Goal: Information Seeking & Learning: Check status

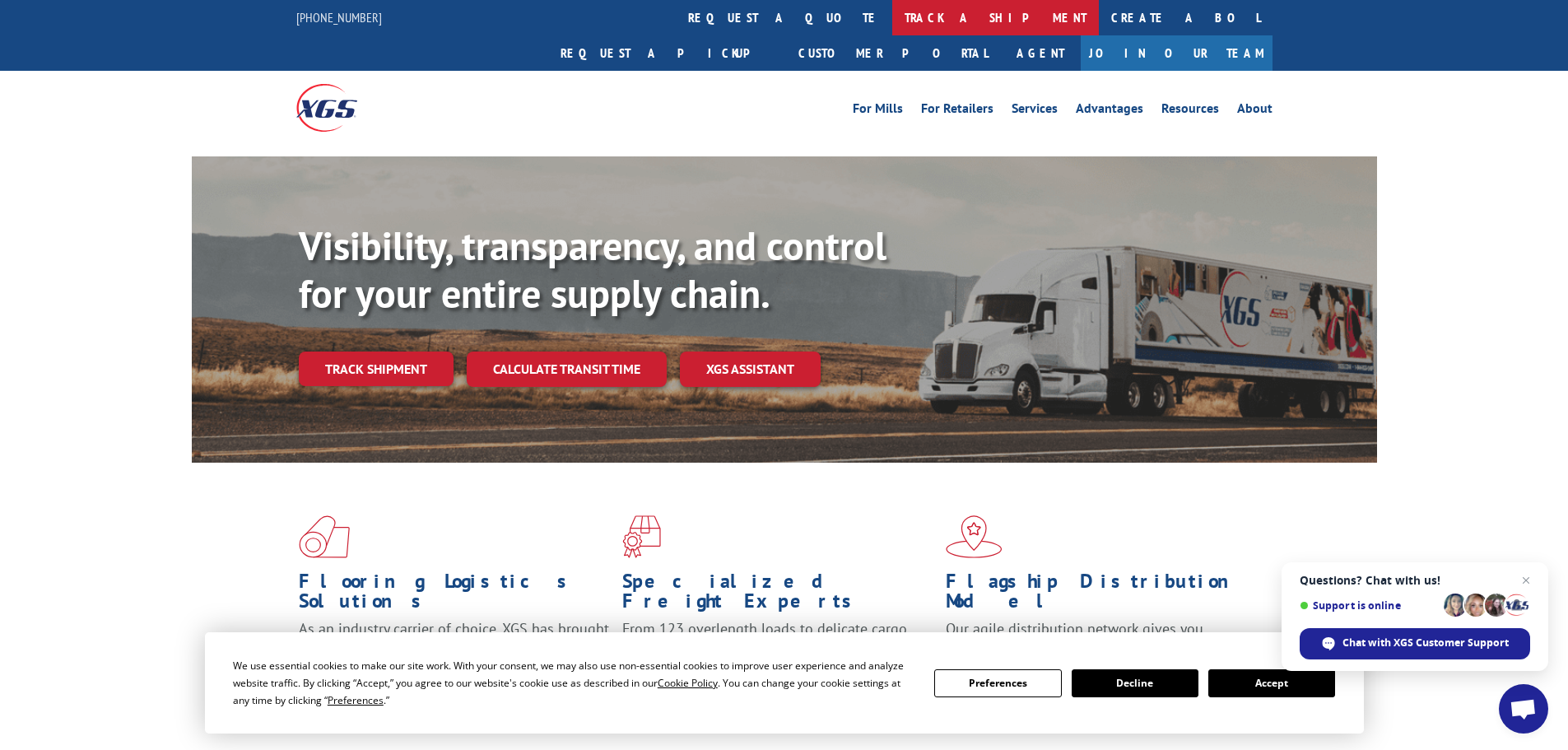
click at [893, 19] on link "track a shipment" at bounding box center [996, 17] width 207 height 35
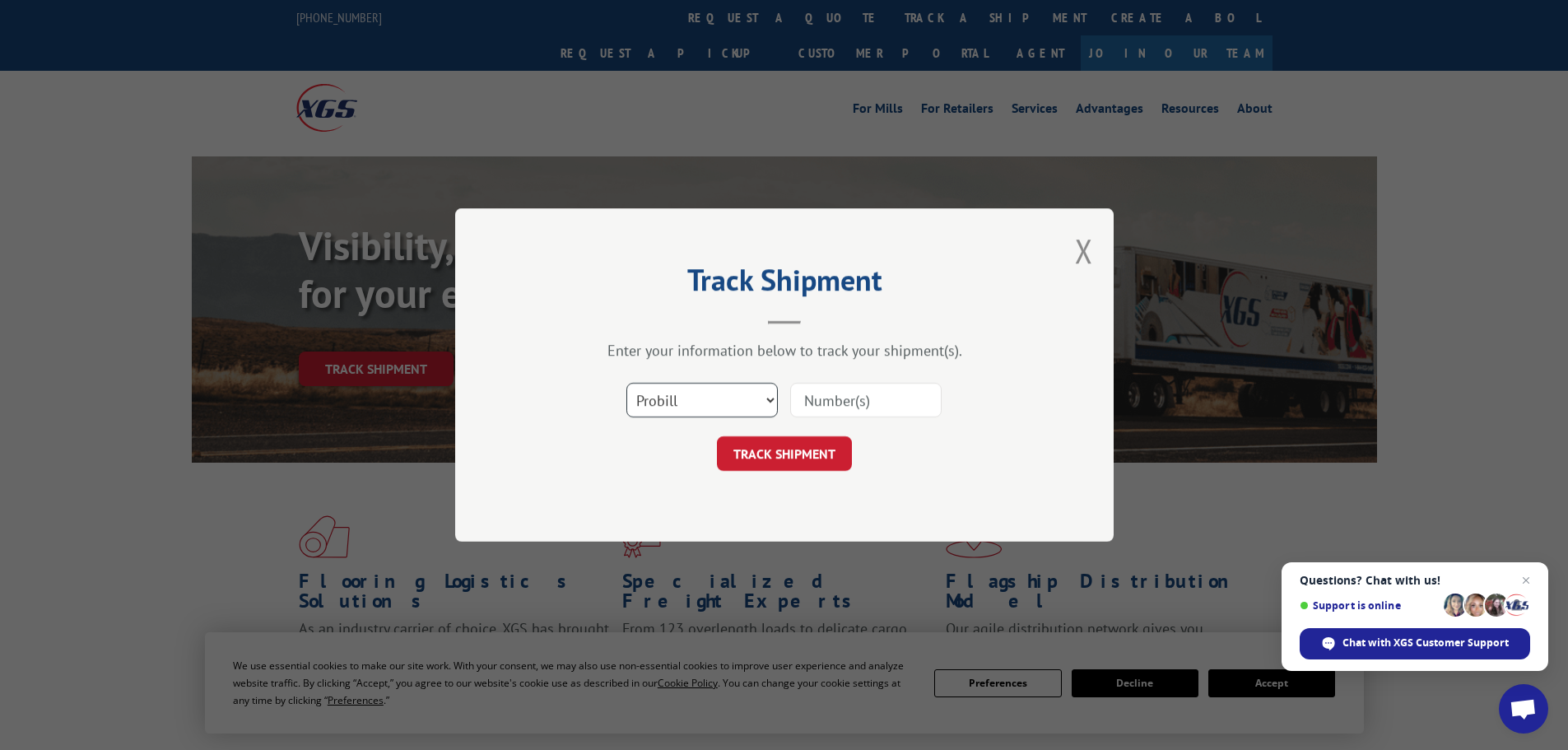
click at [747, 412] on select "Select category... Probill BOL PO" at bounding box center [702, 399] width 152 height 34
select select "bol"
click at [626, 382] on select "Select category... Probill BOL PO" at bounding box center [702, 399] width 152 height 34
click at [868, 413] on input at bounding box center [866, 399] width 152 height 34
paste input "5076586"
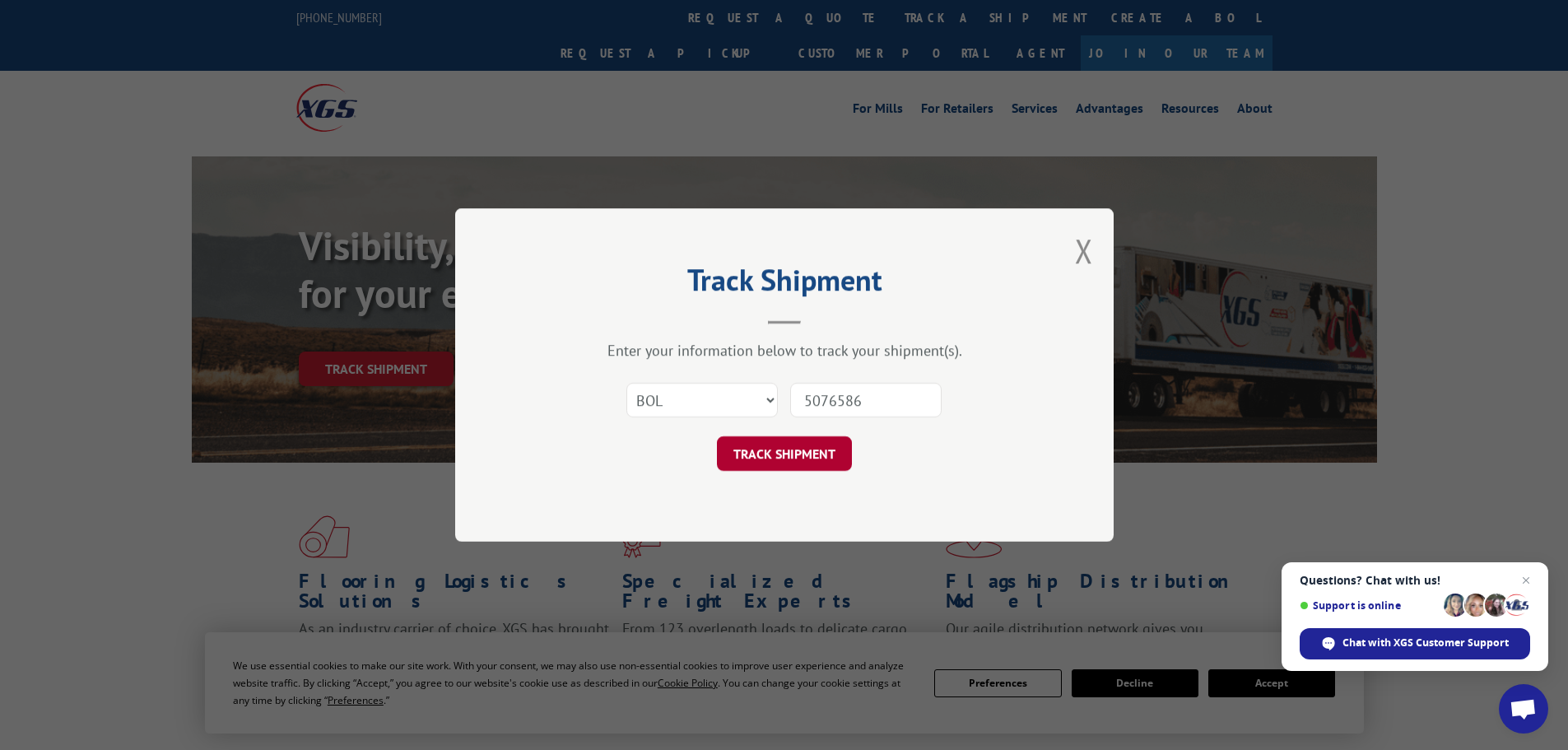
type input "5076586"
click at [812, 459] on button "TRACK SHIPMENT" at bounding box center [784, 453] width 135 height 34
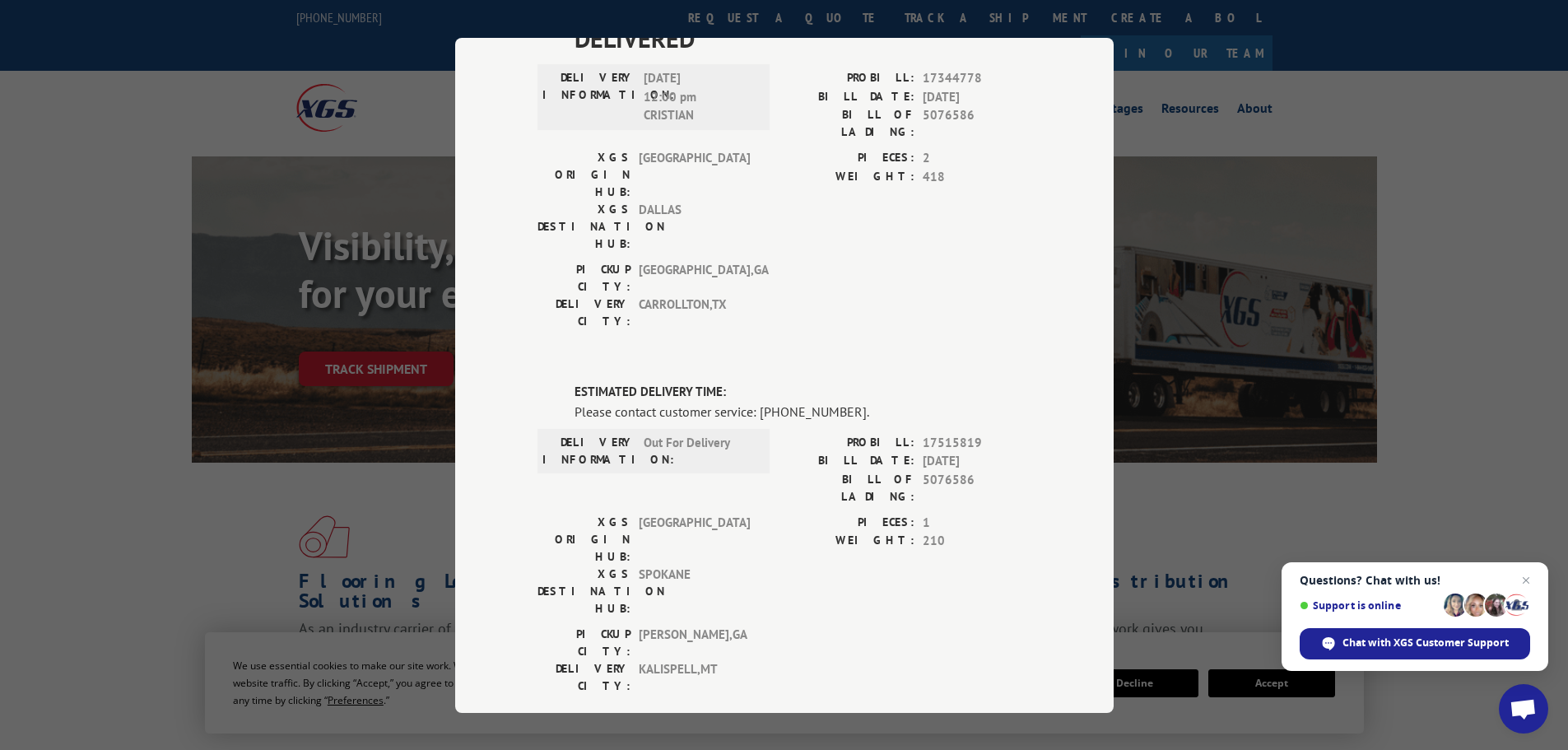
scroll to position [302, 0]
